Goal: Contribute content: Contribute content

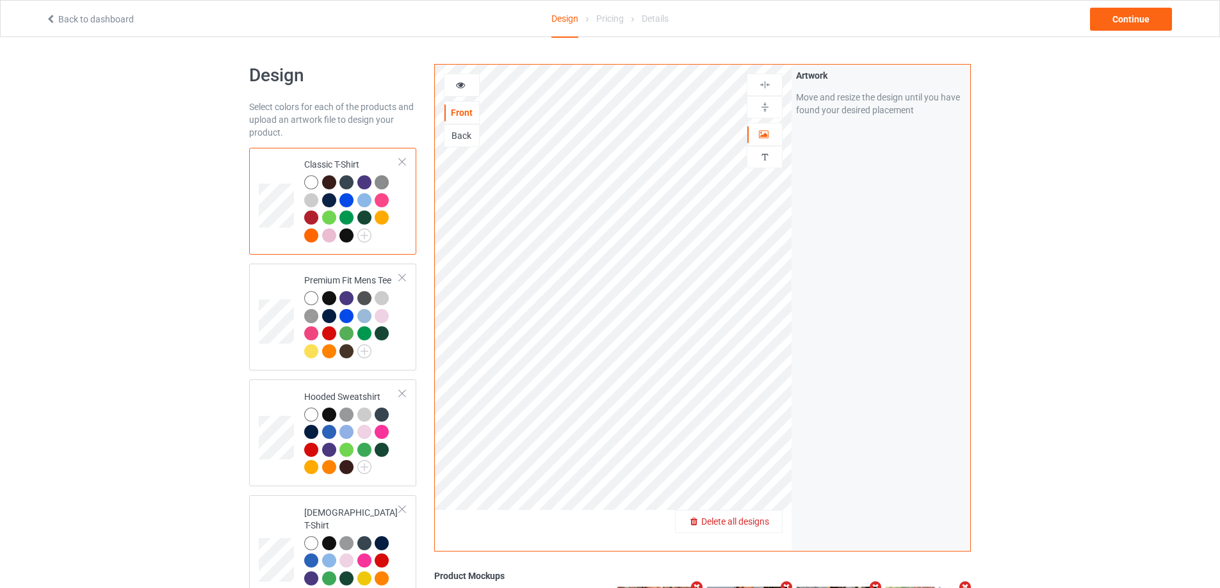
click at [752, 519] on span "Delete all designs" at bounding box center [735, 522] width 68 height 10
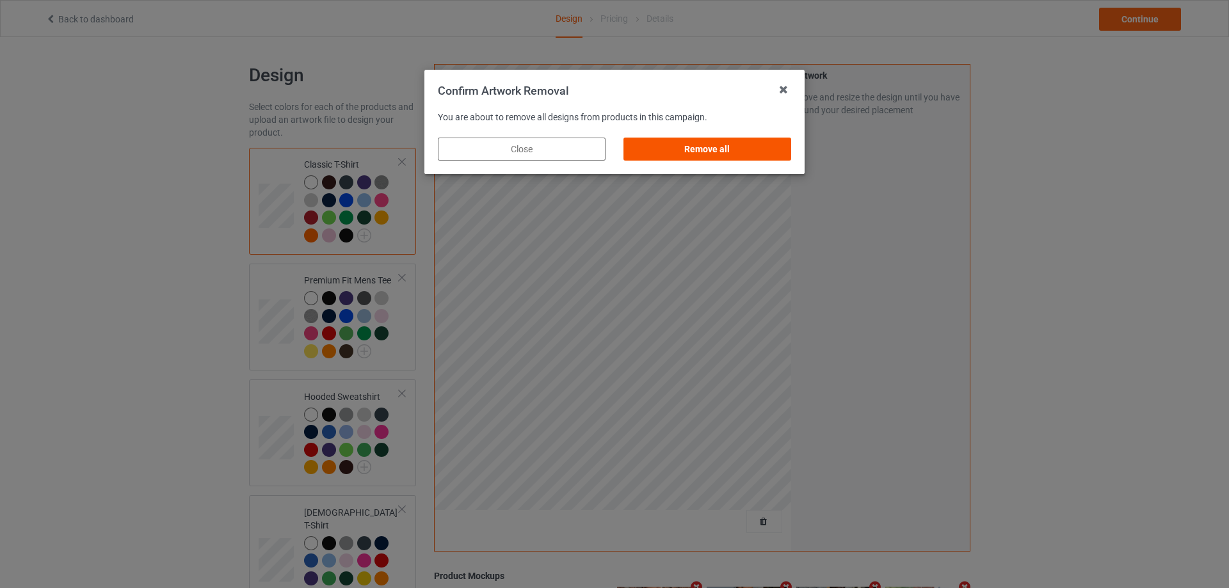
click at [769, 156] on div "Remove all" at bounding box center [708, 149] width 168 height 23
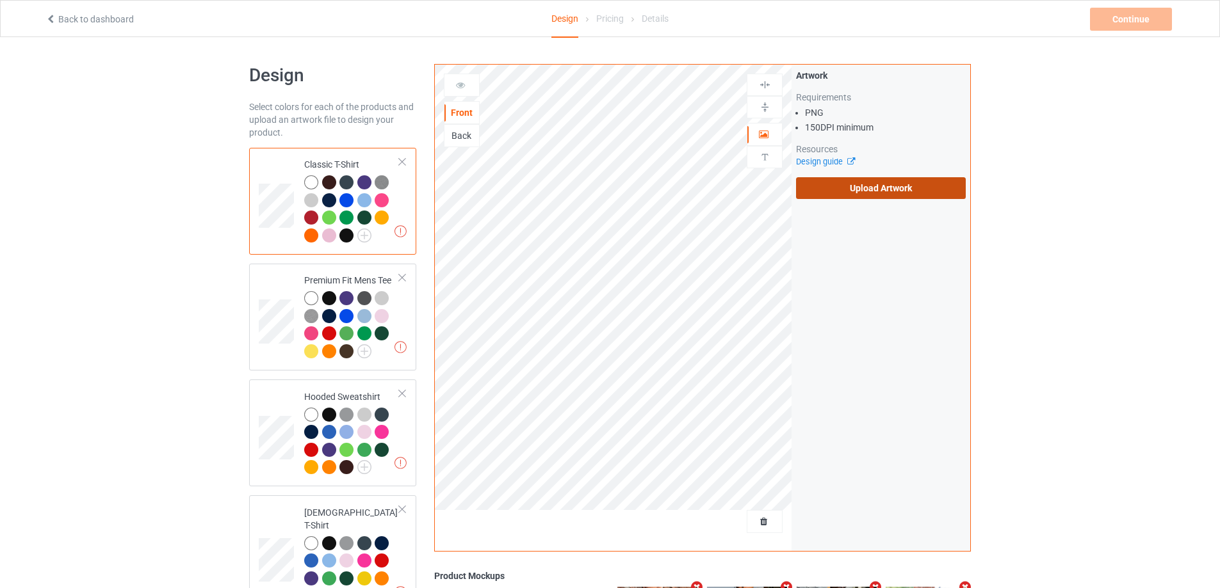
click at [885, 190] on label "Upload Artwork" at bounding box center [881, 188] width 170 height 22
click at [0, 0] on input "Upload Artwork" at bounding box center [0, 0] width 0 height 0
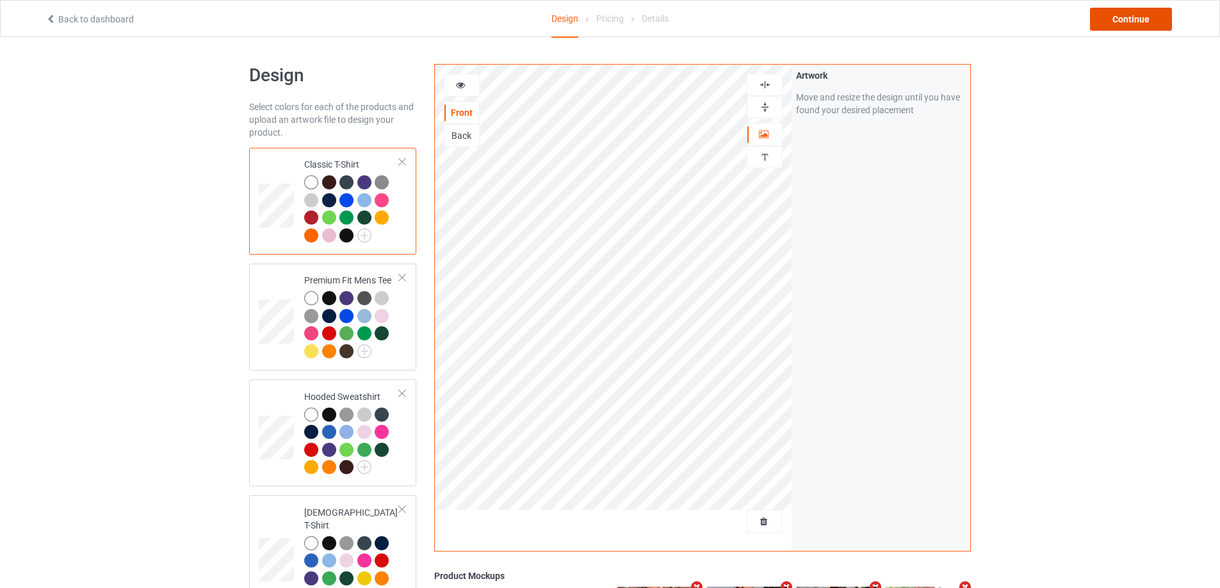
click at [1129, 19] on div "Continue" at bounding box center [1131, 19] width 82 height 23
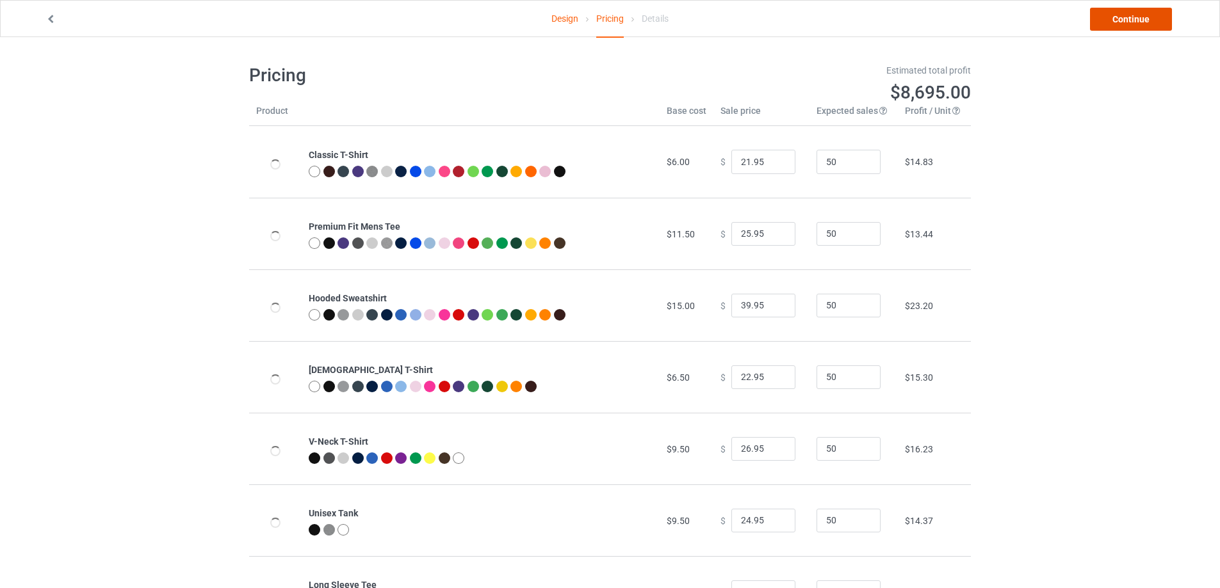
click at [1110, 20] on link "Continue" at bounding box center [1131, 19] width 82 height 23
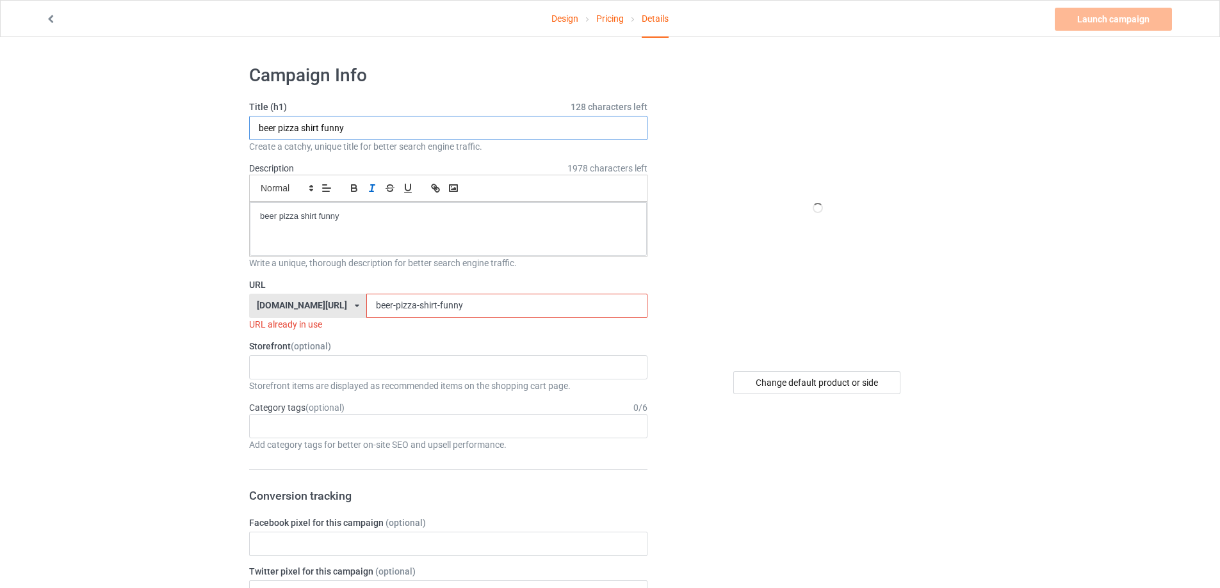
drag, startPoint x: 244, startPoint y: 124, endPoint x: 375, endPoint y: 183, distance: 143.3
paste input "[PERSON_NAME]'s Books Illustration Heavyweight shirt"
type input "[PERSON_NAME]'s Books Illustration Heavyweight shirt"
drag, startPoint x: 376, startPoint y: 213, endPoint x: 122, endPoint y: 202, distance: 255.0
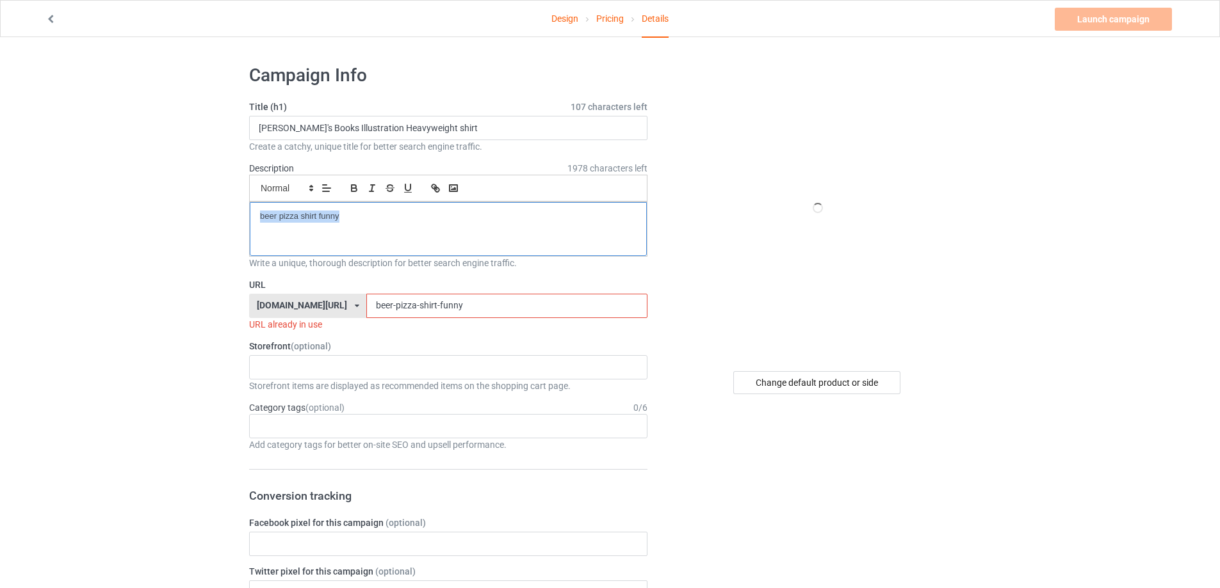
drag, startPoint x: 455, startPoint y: 307, endPoint x: 239, endPoint y: 318, distance: 215.4
paste input "[PERSON_NAME]-books-illustration-heavyweight-shirt"
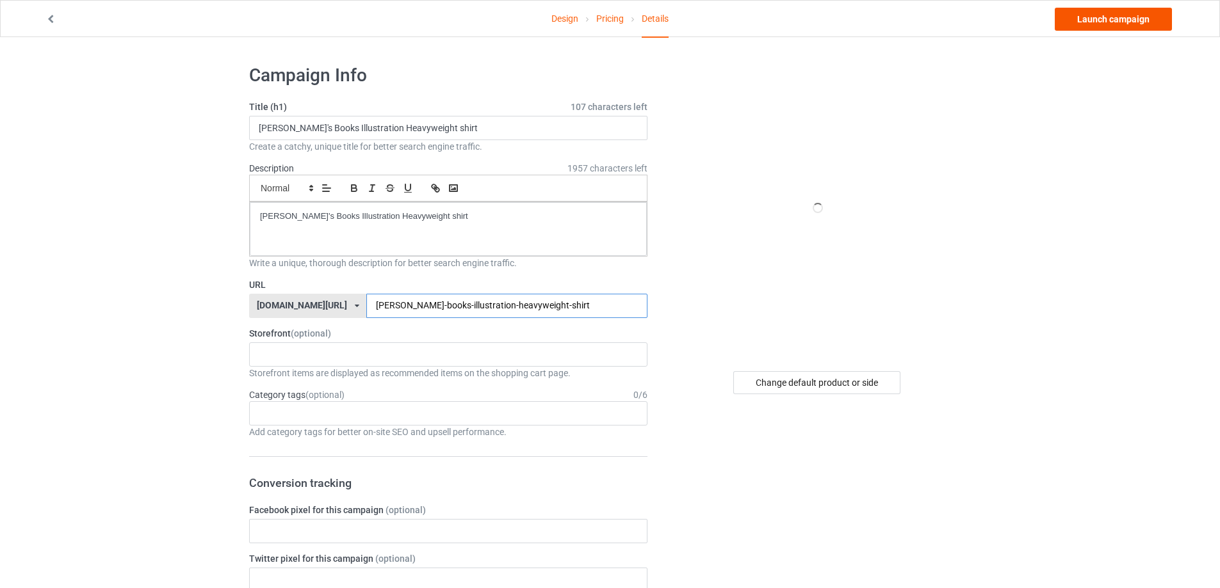
type input "[PERSON_NAME]-books-illustration-heavyweight-shirt"
click at [1113, 14] on link "Launch campaign" at bounding box center [1112, 19] width 117 height 23
